Goal: Information Seeking & Learning: Find specific fact

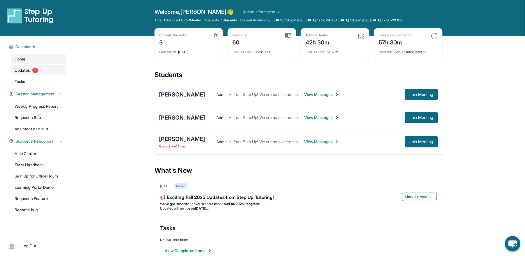
click at [22, 70] on span "Updates" at bounding box center [22, 70] width 15 height 6
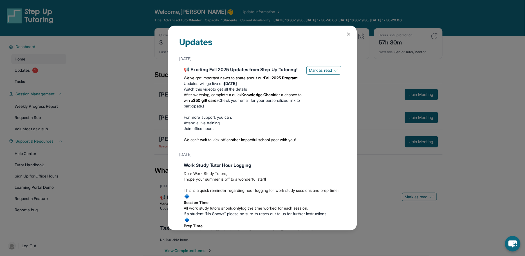
scroll to position [0, 0]
click at [327, 73] on span "Mark as read" at bounding box center [320, 70] width 23 height 6
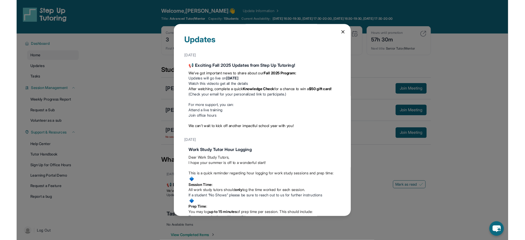
scroll to position [111, 0]
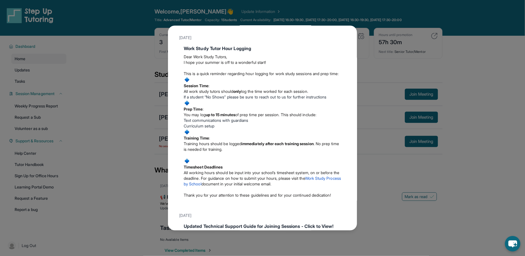
click at [127, 137] on div "Updates [DATE] 📢 Exciting Fall 2025 Updates from Step Up Tutoring! We’ve got im…" at bounding box center [262, 128] width 525 height 256
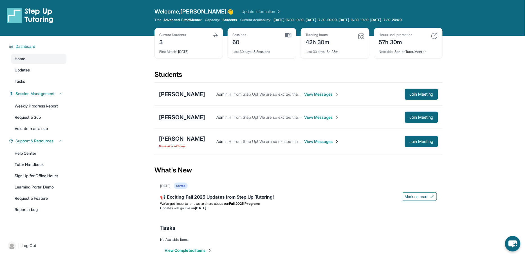
click at [184, 116] on div "[PERSON_NAME]" at bounding box center [182, 117] width 46 height 8
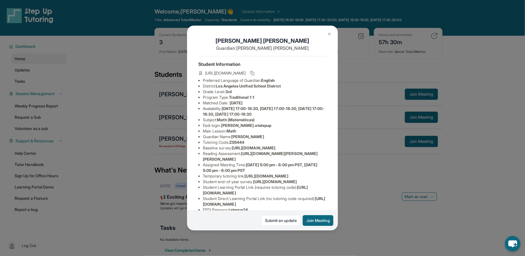
click at [328, 34] on img at bounding box center [329, 34] width 4 height 4
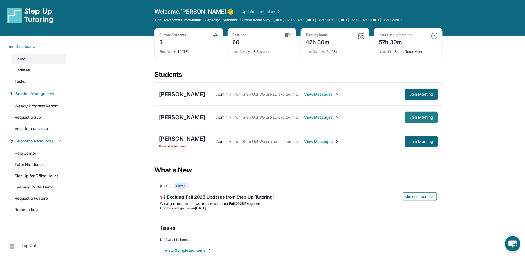
click at [417, 114] on button "Join Meeting" at bounding box center [421, 117] width 33 height 11
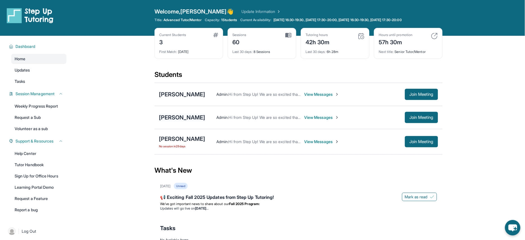
click at [180, 114] on div "[PERSON_NAME]" at bounding box center [182, 117] width 46 height 8
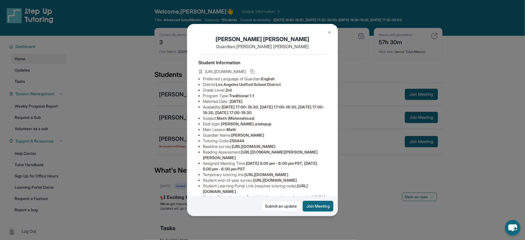
scroll to position [10, 0]
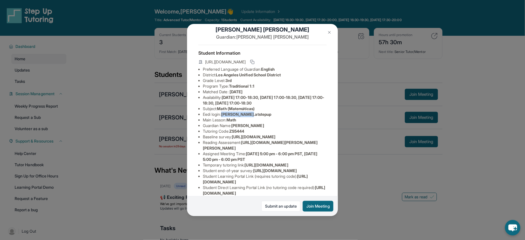
drag, startPoint x: 224, startPoint y: 115, endPoint x: 256, endPoint y: 116, distance: 32.4
click at [256, 116] on li "Eedi login : [PERSON_NAME].atstepup" at bounding box center [265, 114] width 124 height 6
copy span "[PERSON_NAME].atstepup"
click at [255, 117] on li "Main Lesson : Math" at bounding box center [265, 120] width 124 height 6
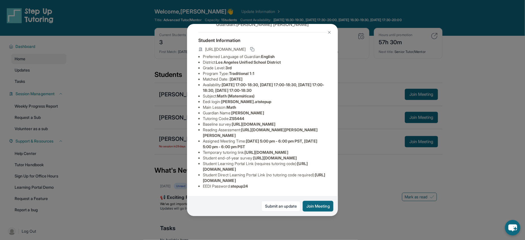
scroll to position [78, 0]
drag, startPoint x: 233, startPoint y: 187, endPoint x: 252, endPoint y: 186, distance: 18.3
click at [248, 186] on span "stepup24" at bounding box center [239, 185] width 17 height 5
copy span "stepup24"
